Goal: Task Accomplishment & Management: Manage account settings

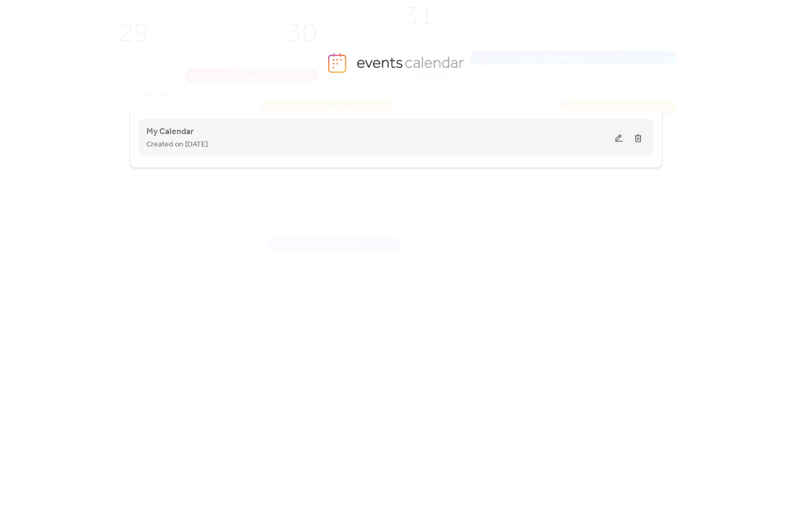
click at [622, 138] on button at bounding box center [618, 138] width 15 height 16
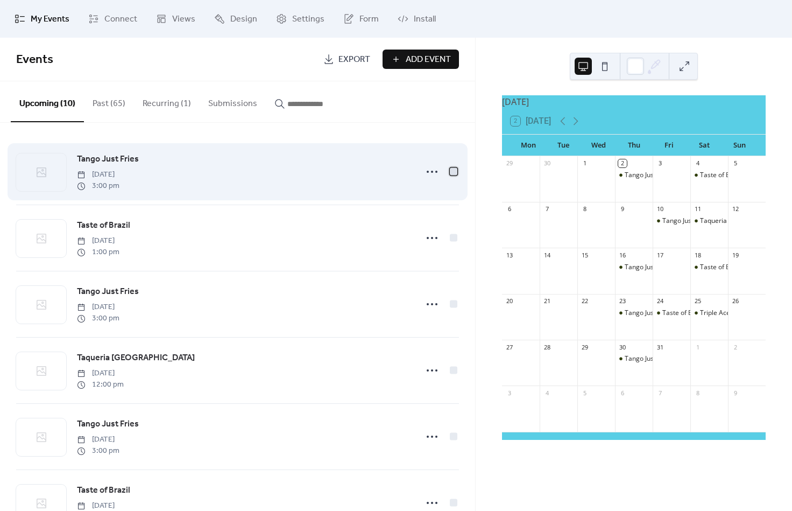
click at [450, 170] on div at bounding box center [454, 171] width 8 height 8
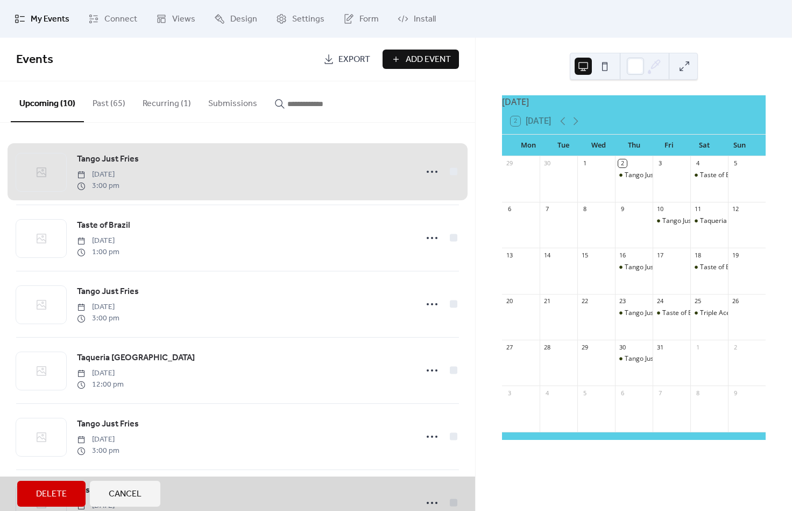
click at [66, 489] on span "Delete" at bounding box center [51, 494] width 31 height 13
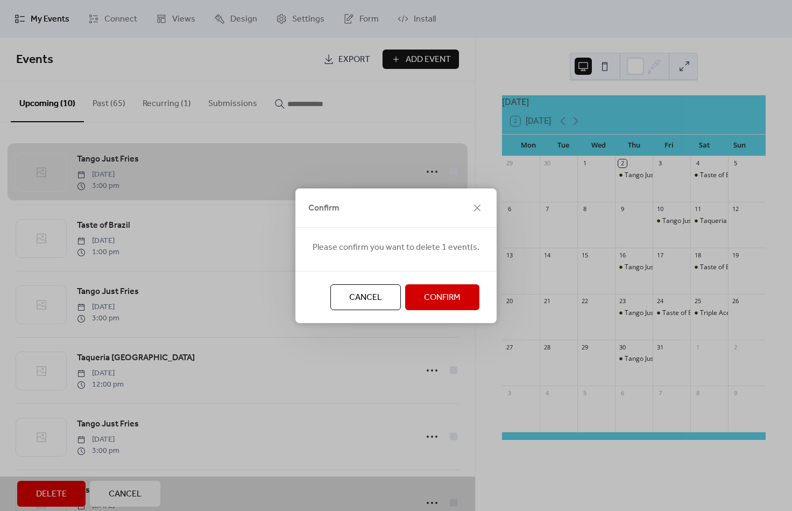
click at [424, 293] on span "Confirm" at bounding box center [442, 297] width 37 height 13
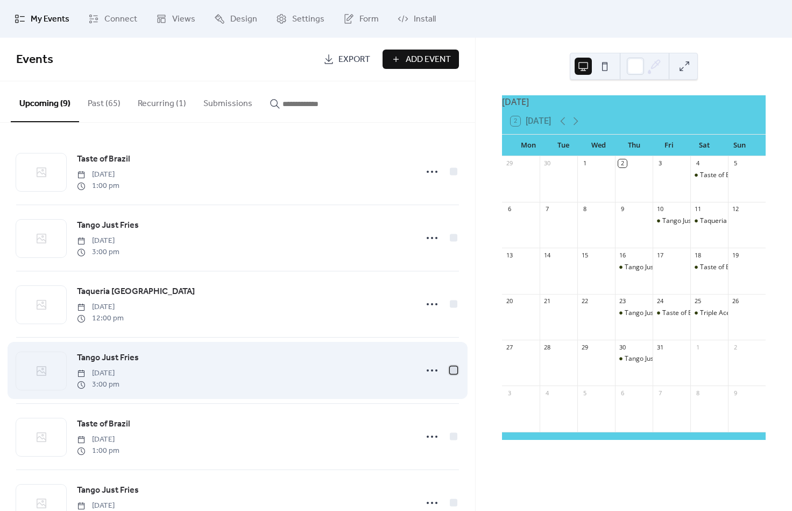
click at [448, 369] on div at bounding box center [453, 369] width 11 height 11
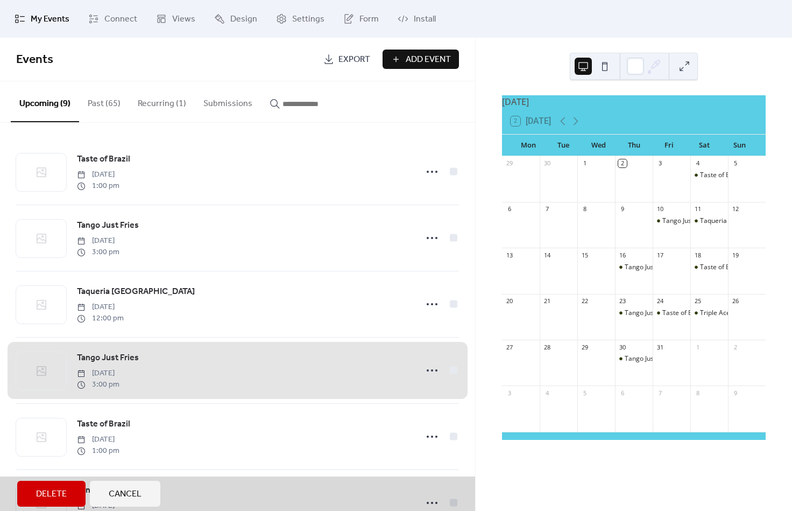
click at [54, 488] on span "Delete" at bounding box center [51, 494] width 31 height 13
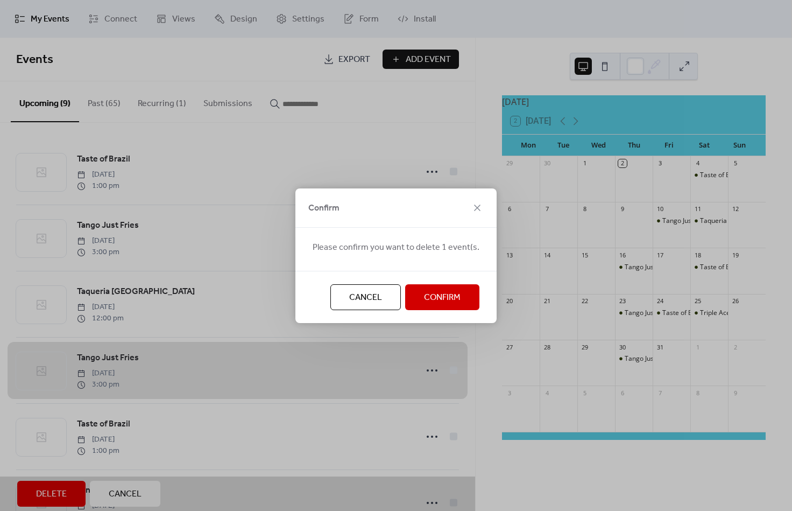
click at [424, 299] on span "Confirm" at bounding box center [442, 297] width 37 height 13
